Goal: Transaction & Acquisition: Purchase product/service

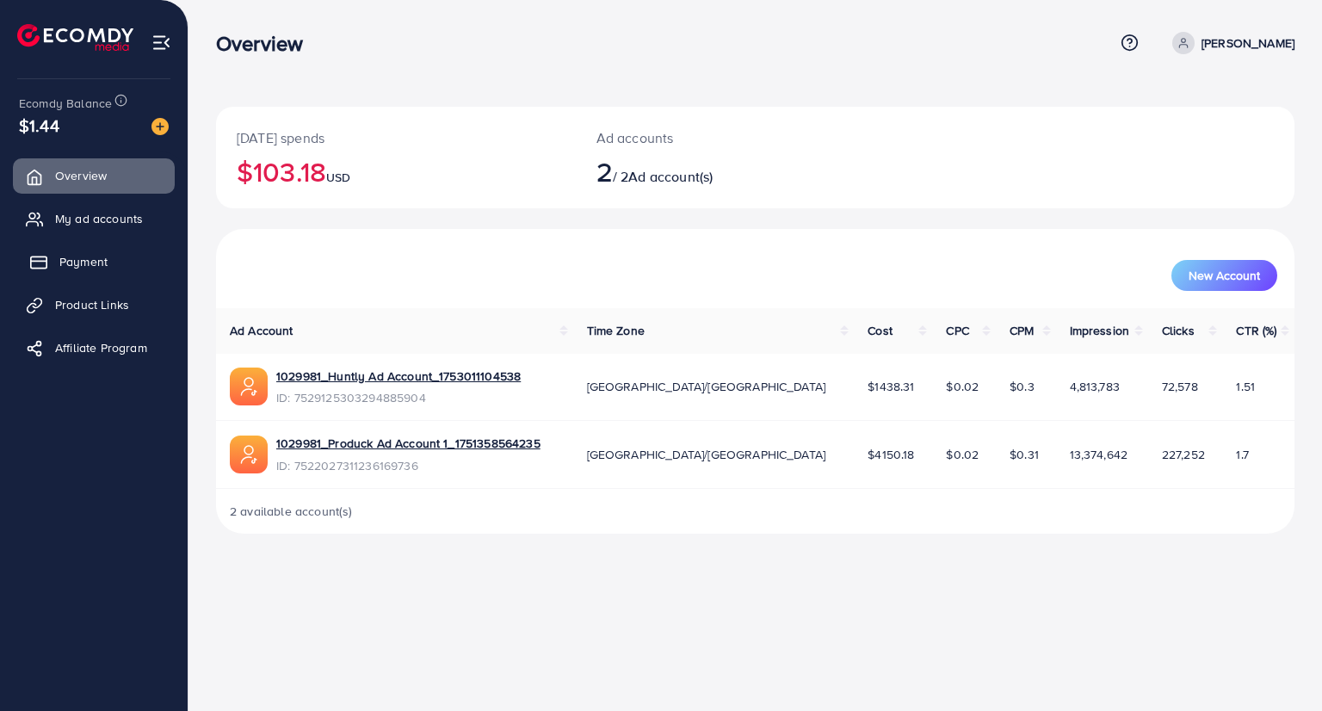
click at [70, 266] on span "Payment" at bounding box center [83, 261] width 48 height 17
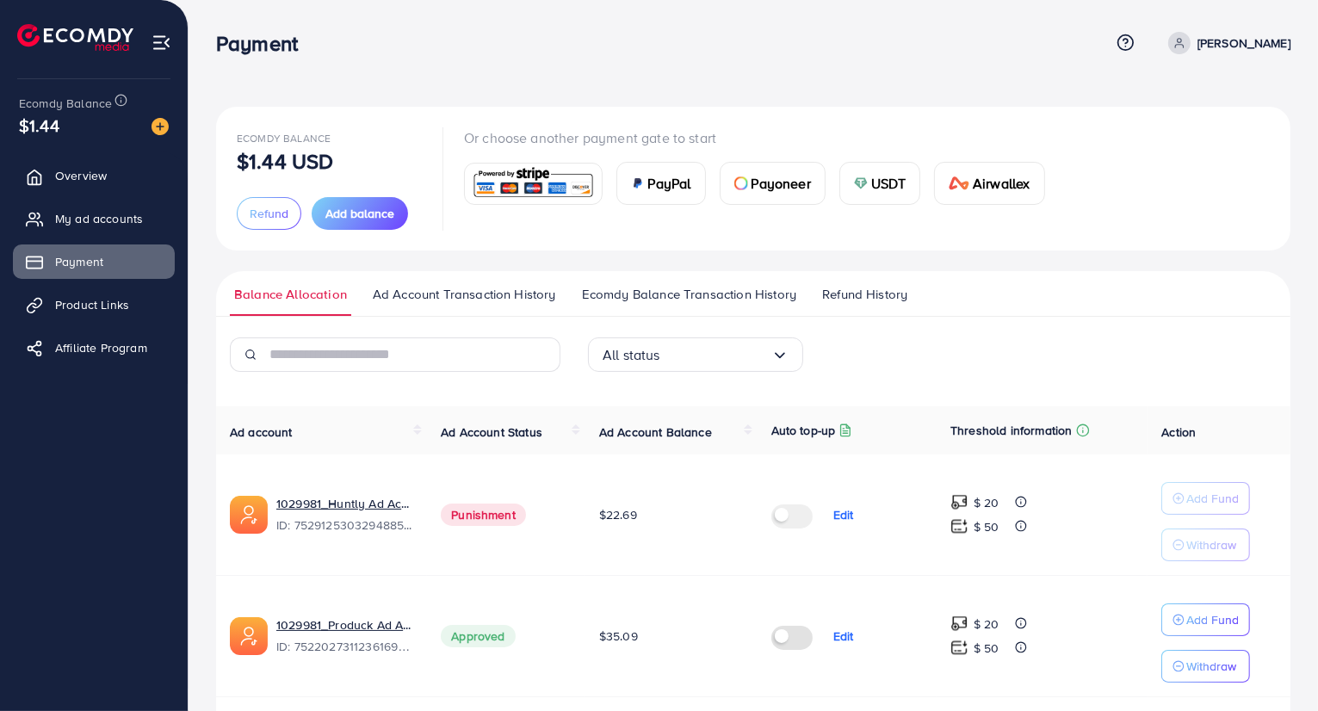
click at [868, 190] on div "USDT" at bounding box center [880, 183] width 80 height 41
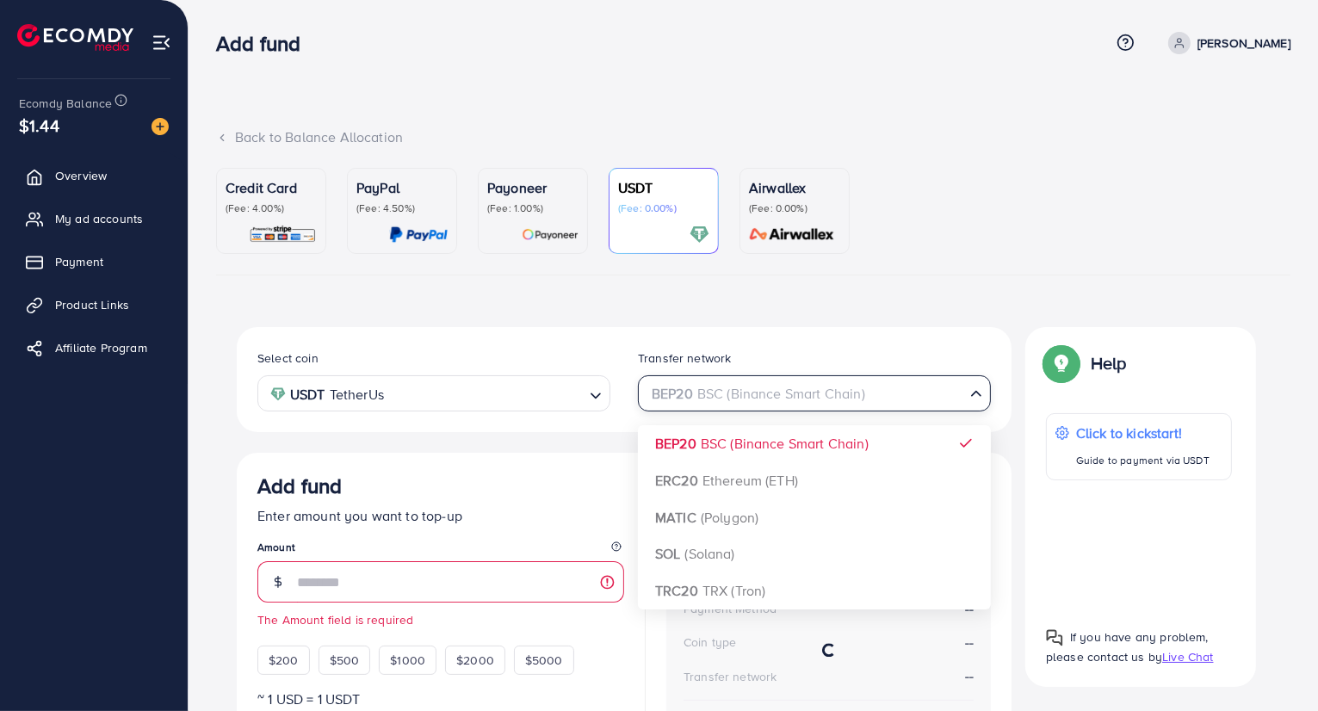
click at [765, 390] on div "BEP20 BSC (Binance Smart Chain)" at bounding box center [804, 392] width 321 height 30
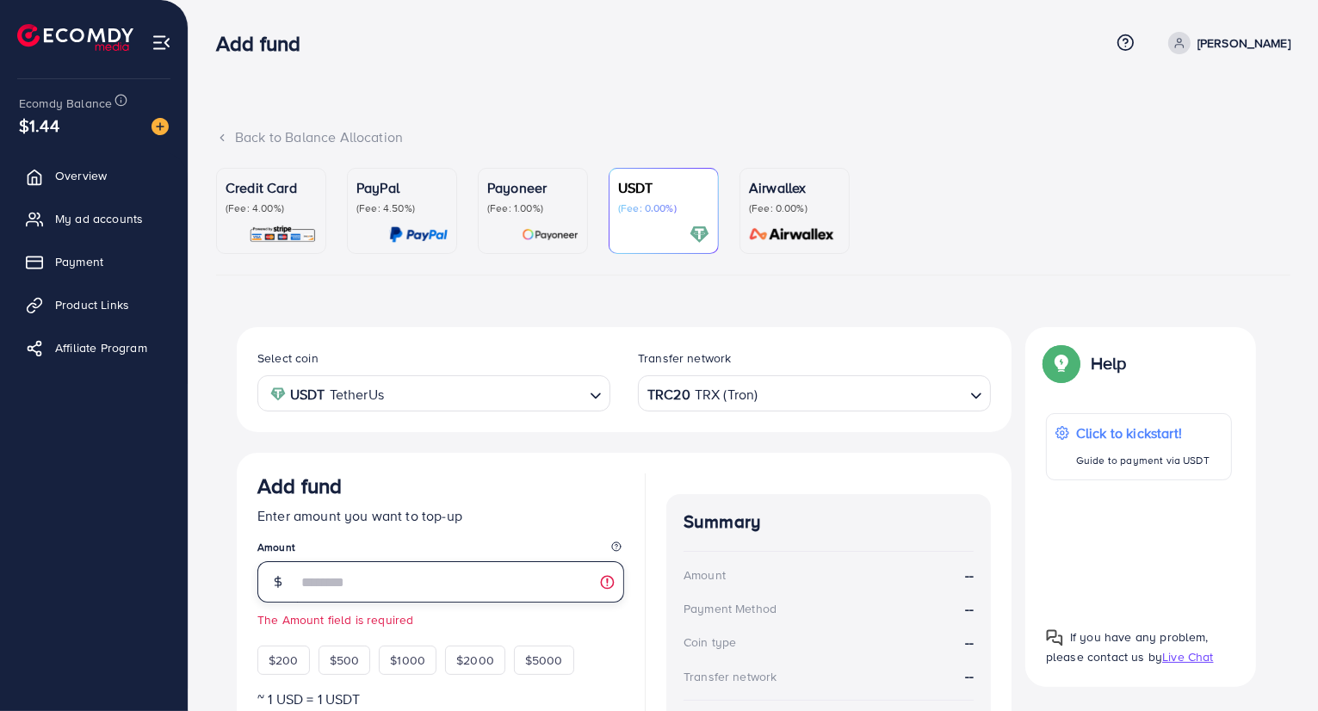
click at [444, 573] on input "number" at bounding box center [460, 581] width 327 height 41
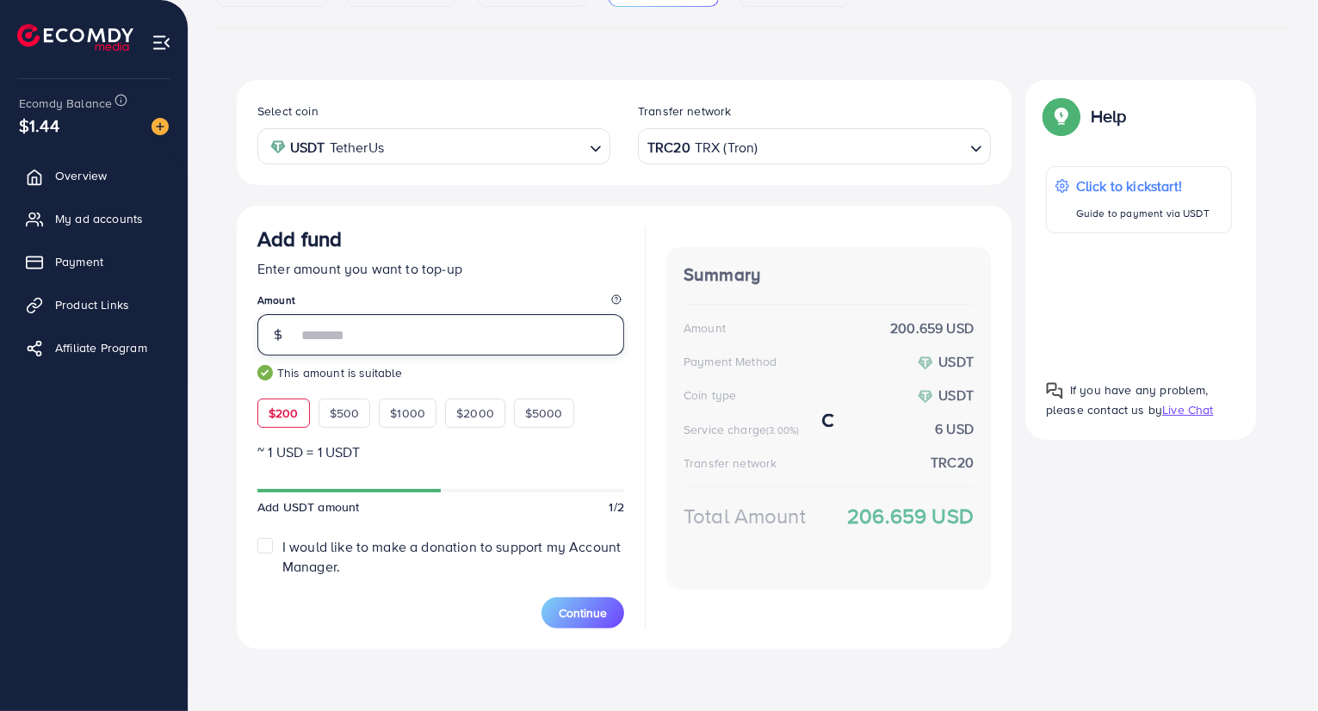
scroll to position [246, 0]
type input "***"
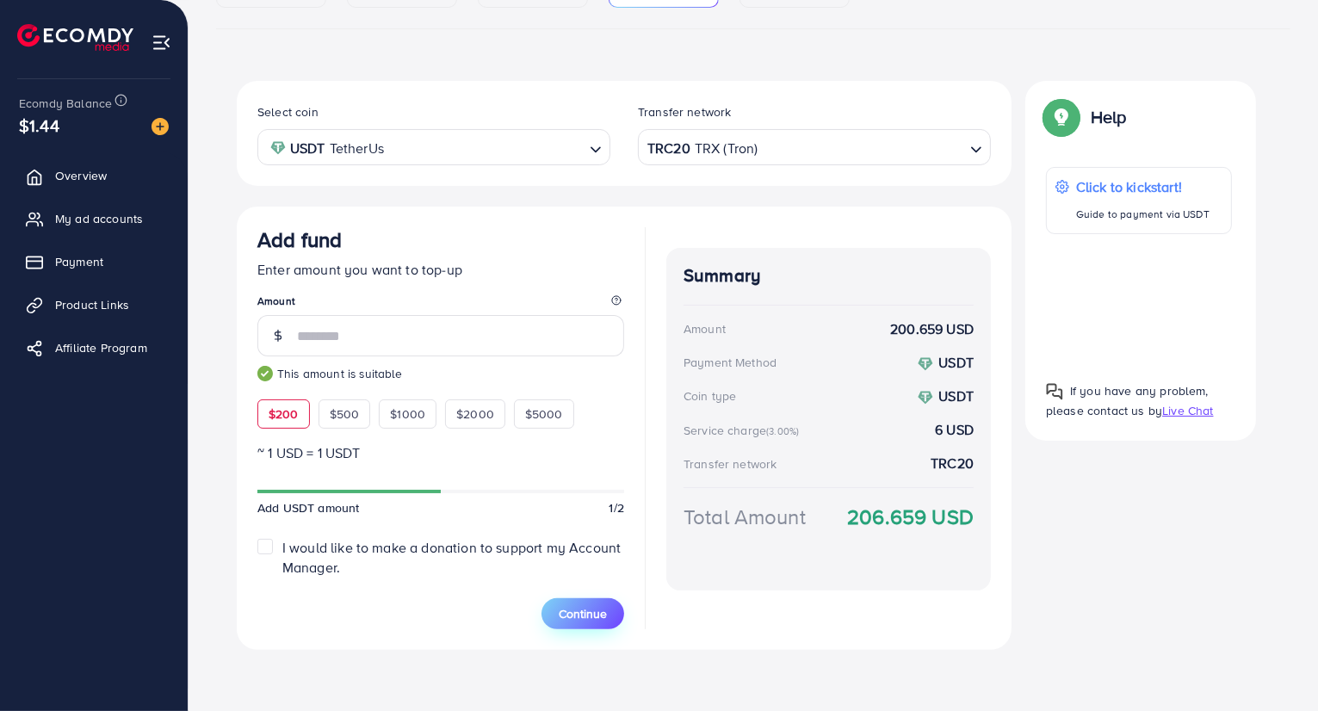
click at [599, 610] on span "Continue" at bounding box center [583, 613] width 48 height 17
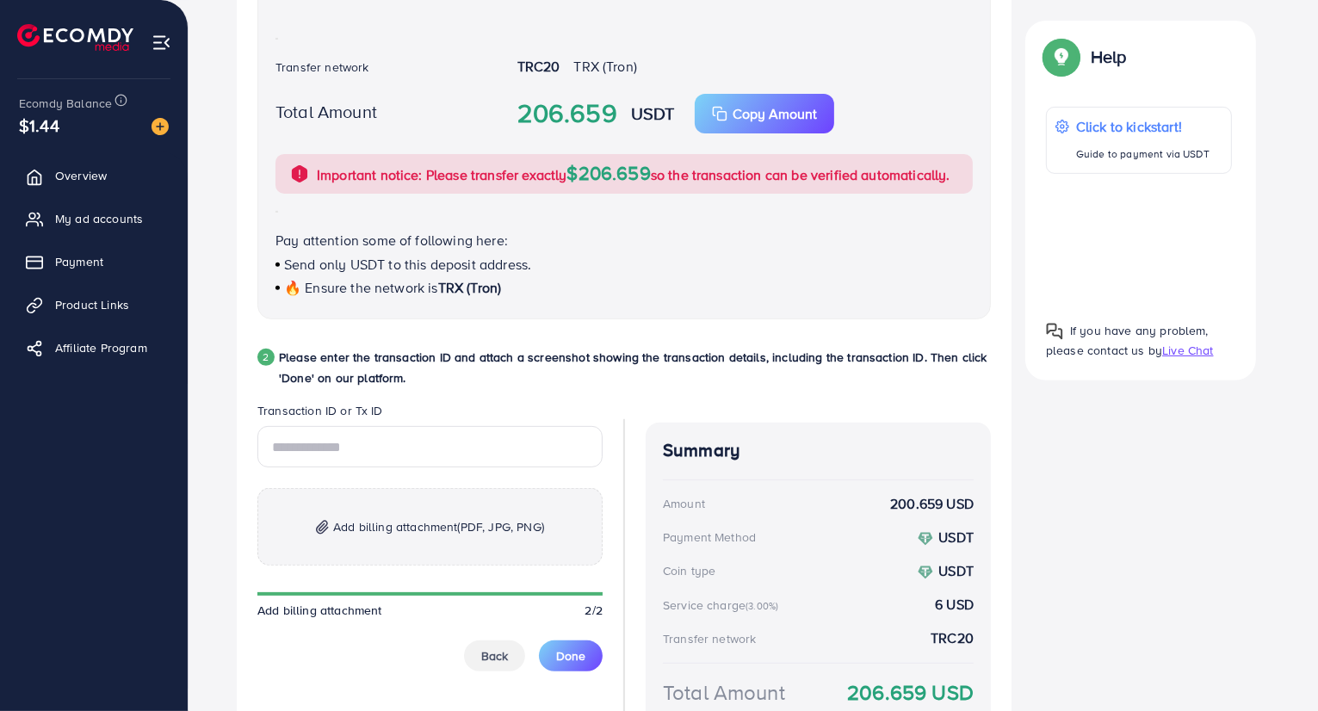
scroll to position [611, 0]
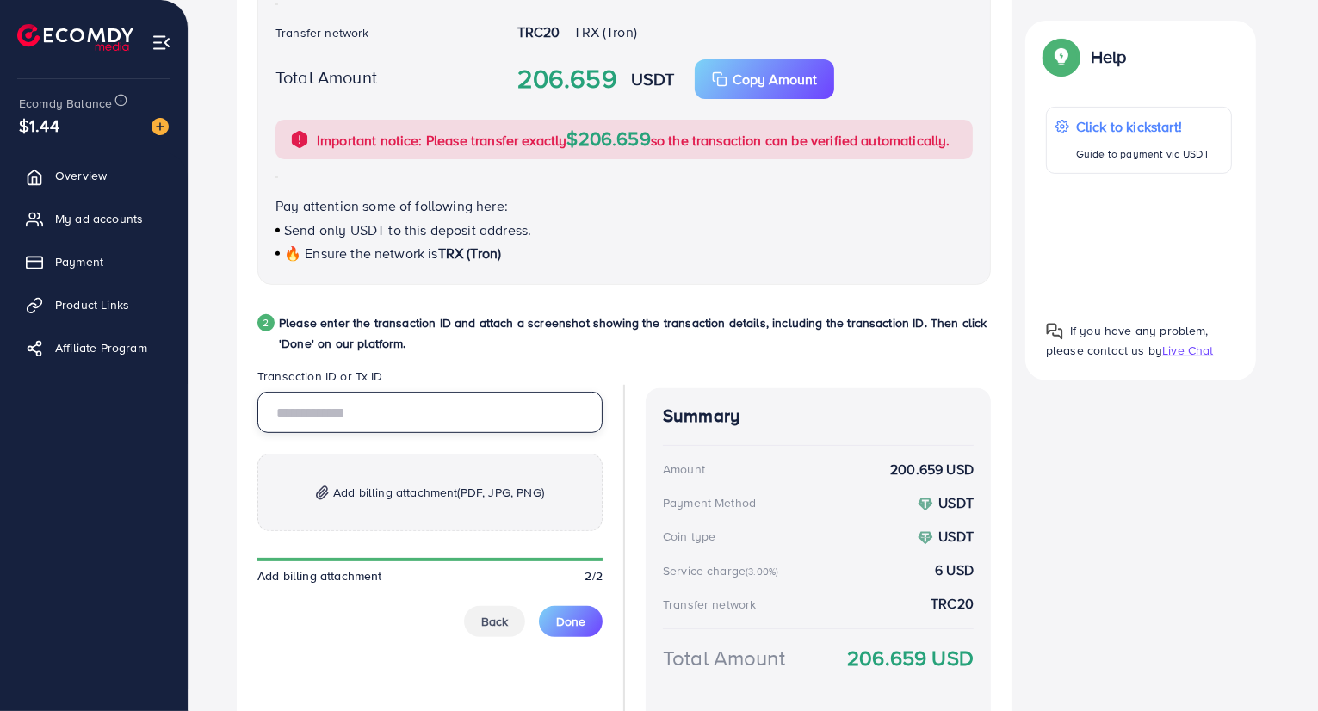
click at [504, 418] on input "text" at bounding box center [429, 412] width 345 height 41
paste input "**********"
type input "**********"
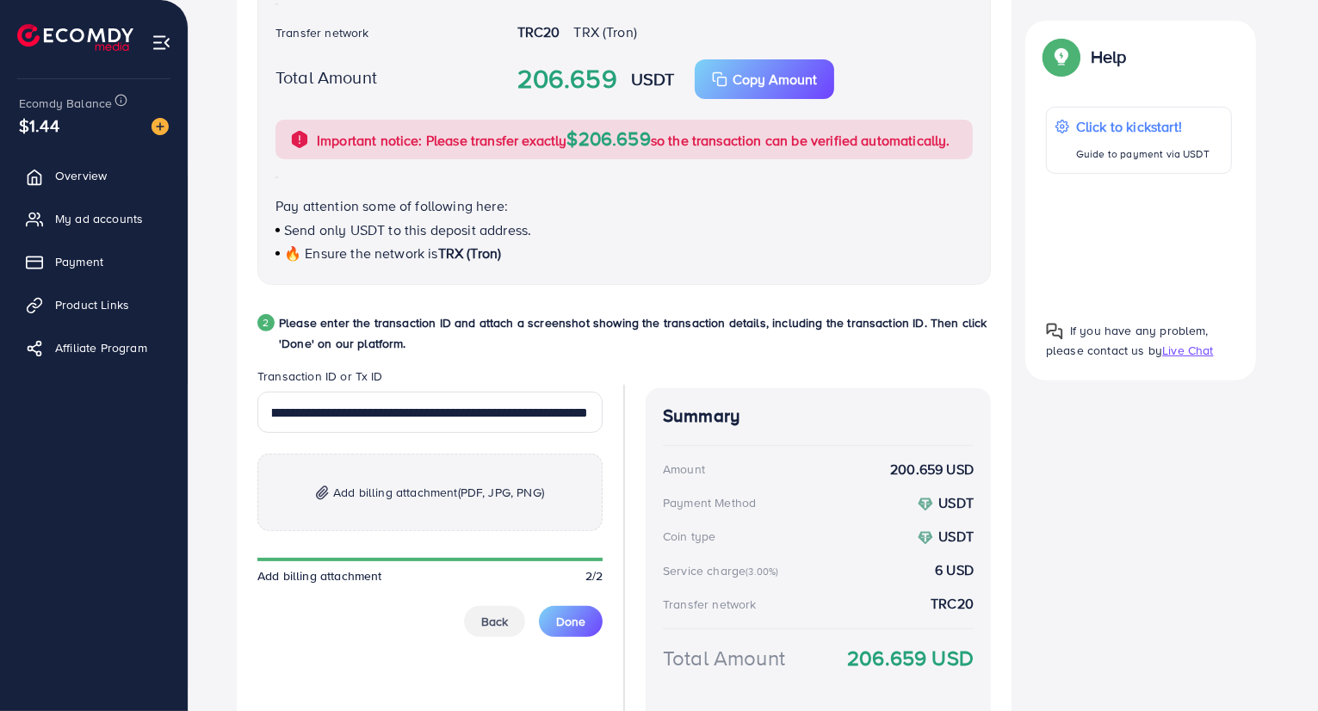
scroll to position [0, 0]
click at [486, 502] on p "Add billing attachment (PDF, JPG, PNG)" at bounding box center [429, 492] width 345 height 77
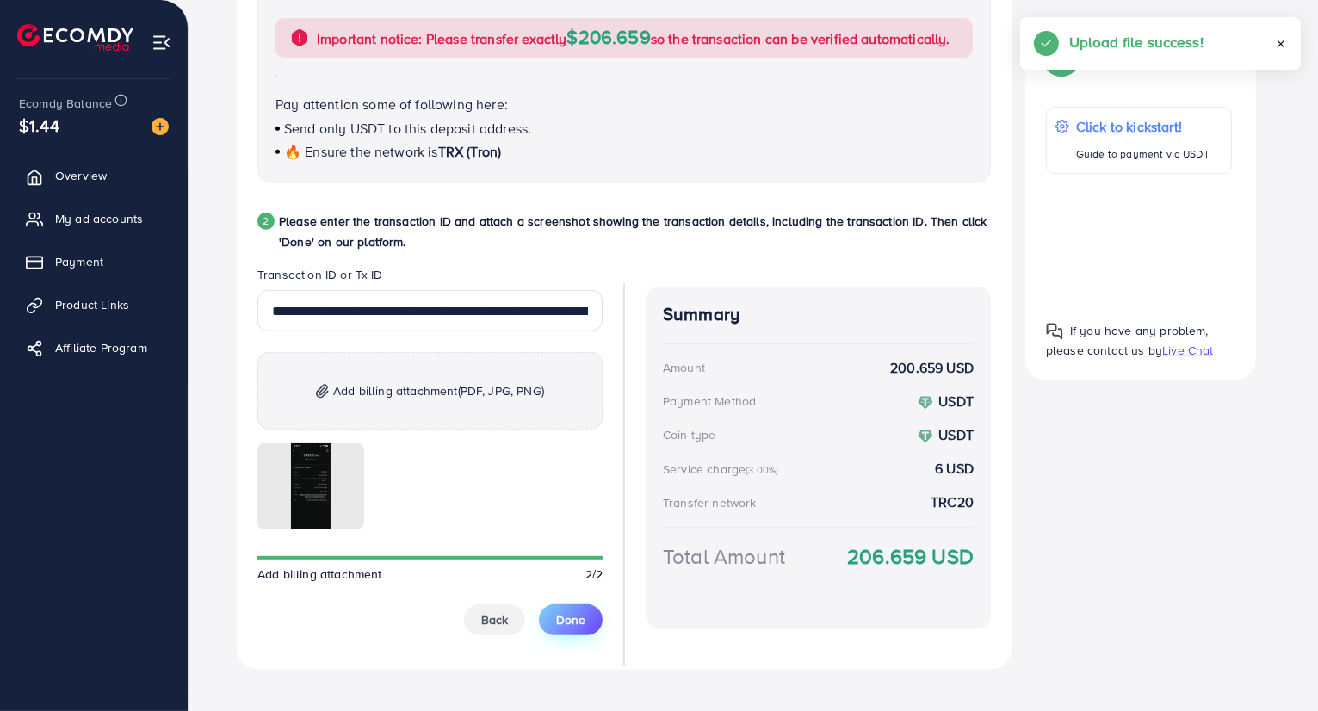
click at [582, 617] on span "Done" at bounding box center [570, 619] width 29 height 17
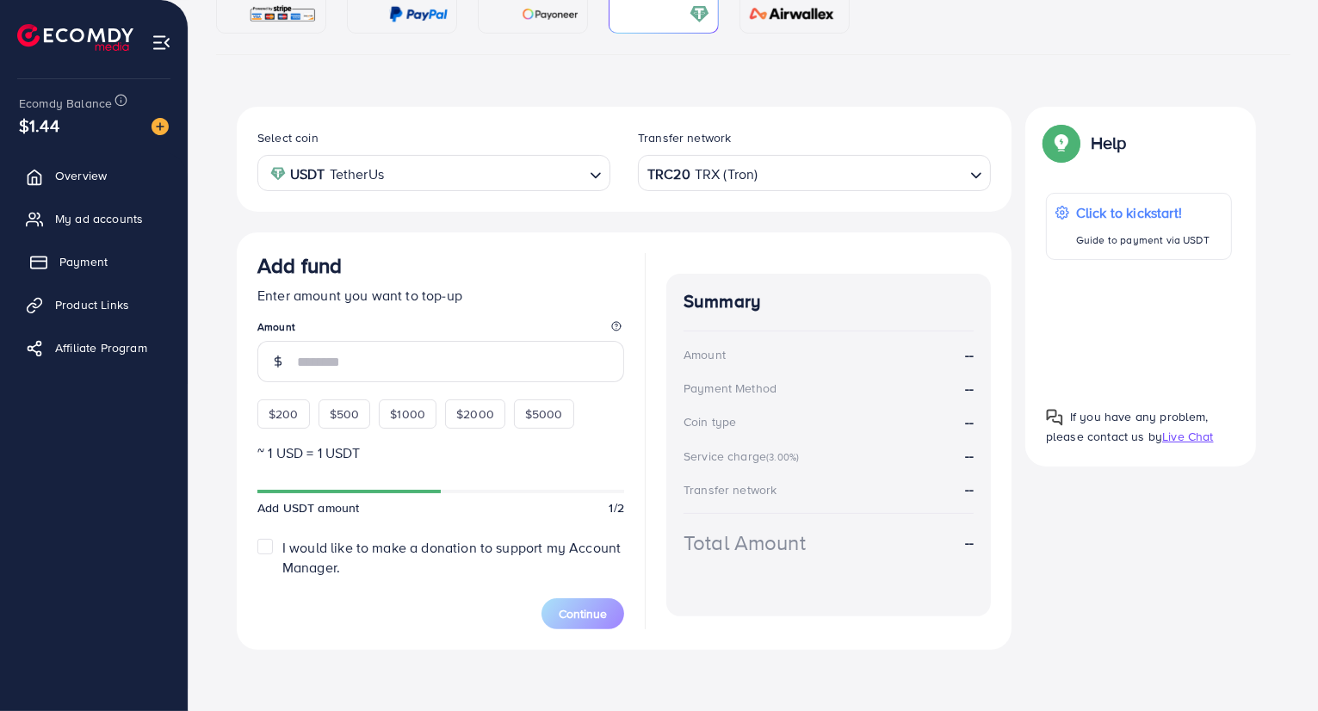
scroll to position [223, 0]
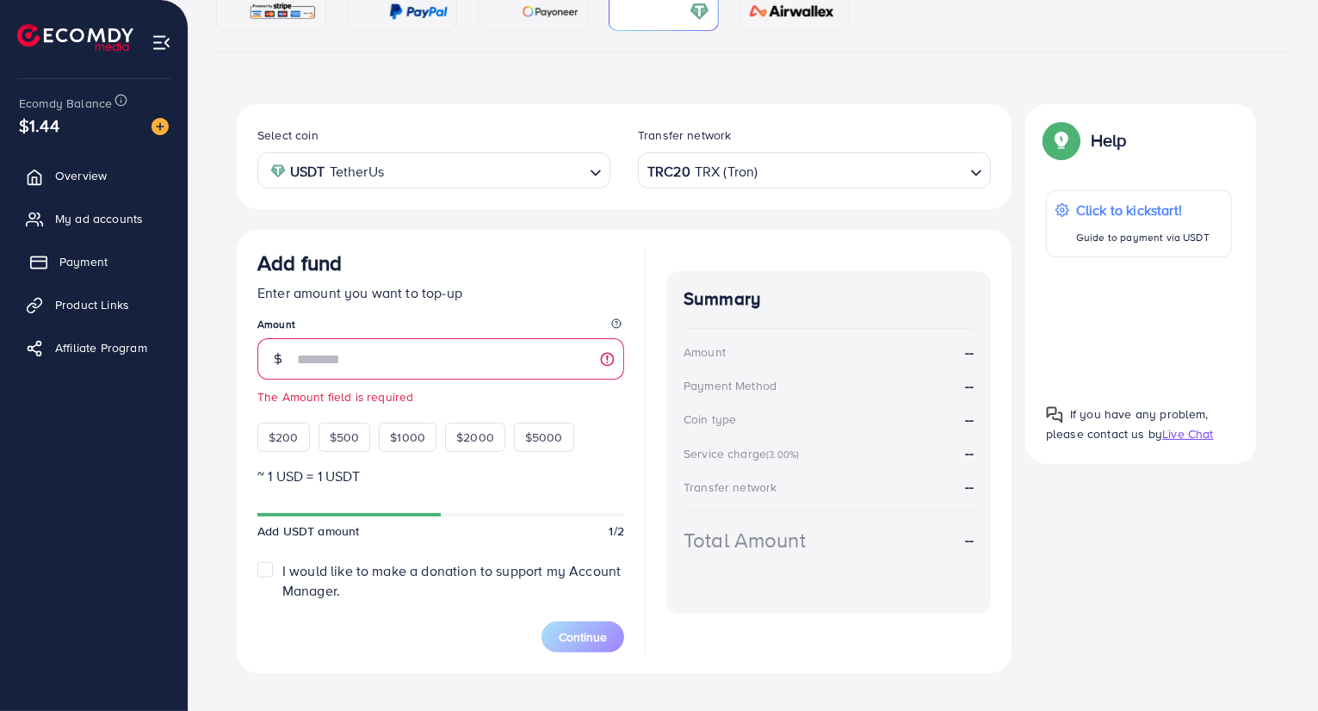
click at [90, 268] on span "Payment" at bounding box center [83, 261] width 48 height 17
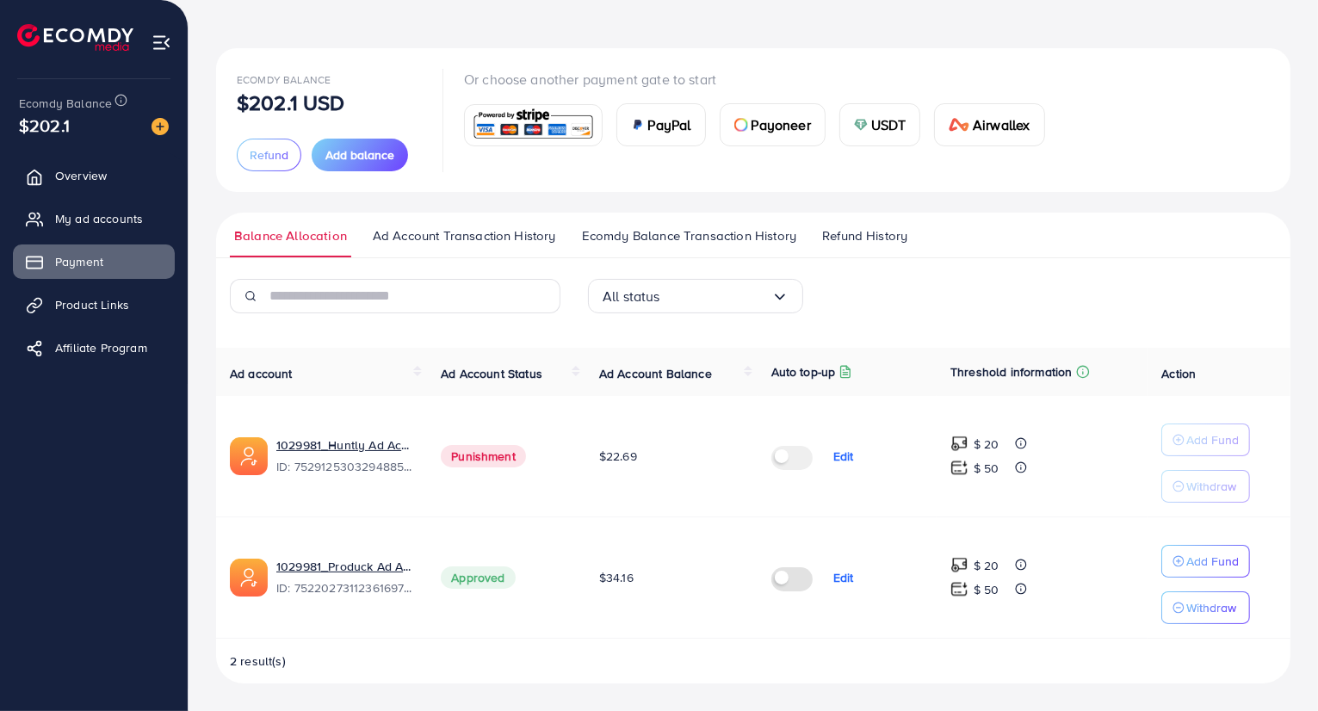
scroll to position [57, 0]
